Goal: Information Seeking & Learning: Learn about a topic

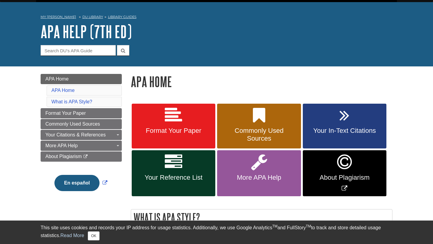
scroll to position [19, 0]
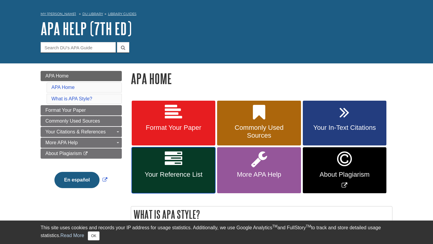
click at [168, 174] on span "Your Reference List" at bounding box center [173, 175] width 75 height 8
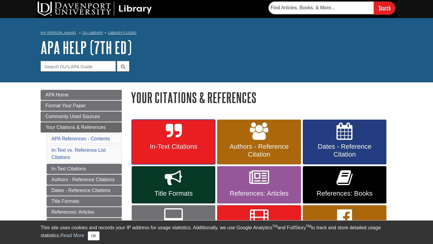
click at [161, 143] on link "In-Text Citations" at bounding box center [174, 142] width 84 height 45
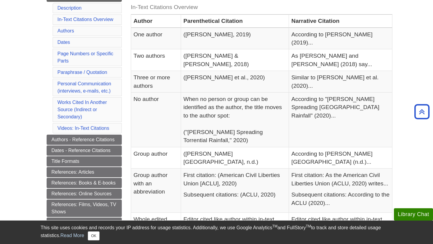
scroll to position [135, 0]
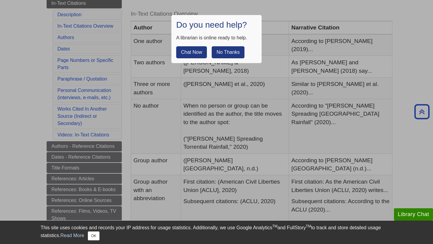
click at [217, 47] on button "No Thanks" at bounding box center [228, 52] width 33 height 12
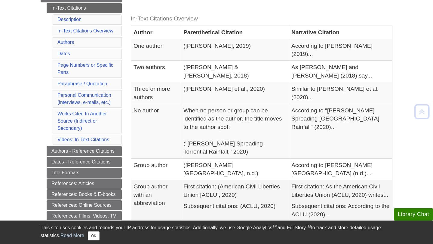
scroll to position [130, 0]
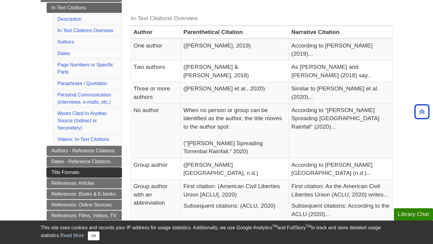
click at [99, 173] on link "Title Formats" at bounding box center [84, 172] width 75 height 10
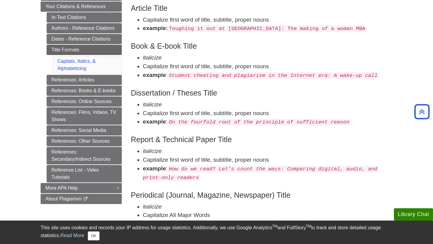
scroll to position [122, 0]
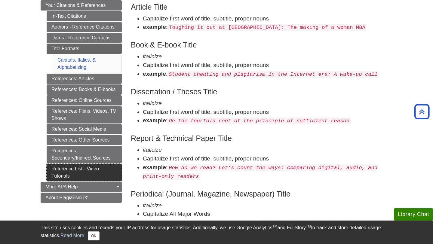
click at [99, 174] on link "Reference List - Video Tutorials" at bounding box center [84, 172] width 75 height 17
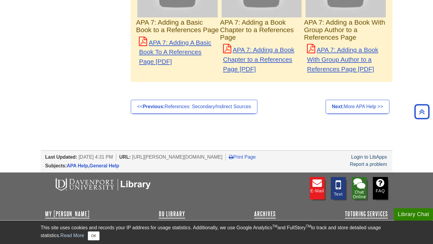
scroll to position [519, 0]
